Goal: Task Accomplishment & Management: Complete application form

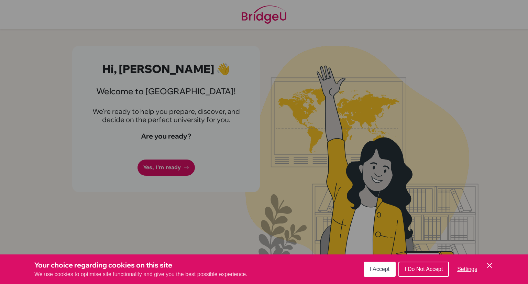
click at [162, 177] on div "Cookie Preferences" at bounding box center [264, 142] width 528 height 284
click at [176, 165] on div "Cookie Preferences" at bounding box center [264, 142] width 528 height 284
drag, startPoint x: 176, startPoint y: 165, endPoint x: 156, endPoint y: 166, distance: 20.0
click at [156, 166] on div "Cookie Preferences" at bounding box center [264, 142] width 528 height 284
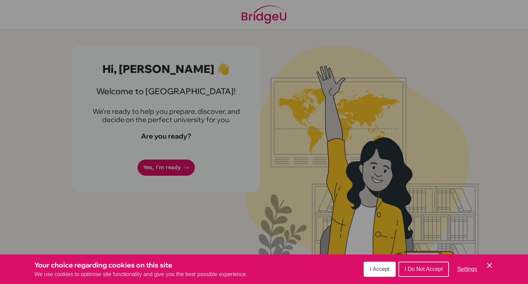
click at [375, 270] on span "I Accept" at bounding box center [380, 269] width 20 height 6
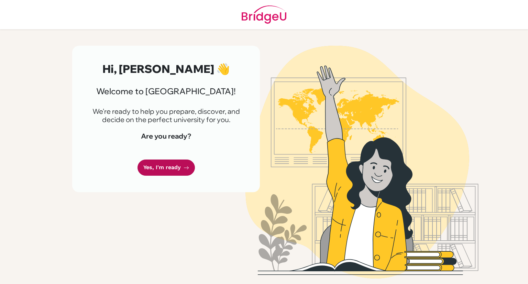
click at [147, 166] on link "Yes, I'm ready" at bounding box center [166, 168] width 57 height 16
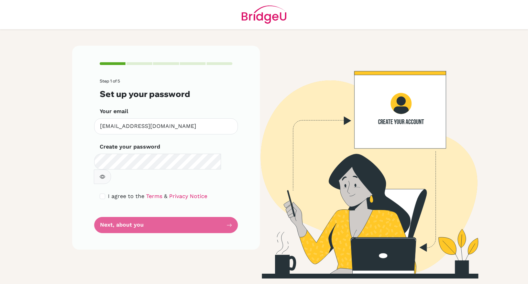
click at [175, 210] on form "Step 1 of 5 Set up your password Your email ejreyes@mischool.edu.ph Invalid ema…" at bounding box center [166, 156] width 133 height 154
click at [111, 170] on button "button" at bounding box center [102, 177] width 17 height 14
click at [98, 175] on div "Step 1 of 5 Set up your password Your email ejreyes@mischool.edu.ph Invalid ema…" at bounding box center [166, 148] width 188 height 204
click at [102, 194] on input "checkbox" at bounding box center [103, 197] width 6 height 6
checkbox input "true"
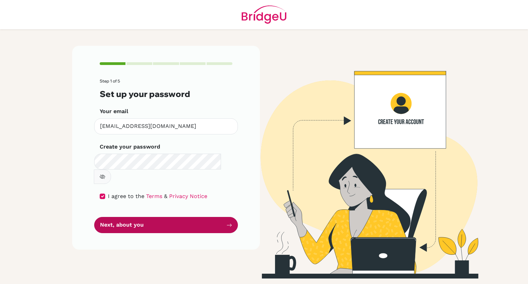
click at [121, 217] on button "Next, about you" at bounding box center [166, 225] width 144 height 16
